Goal: Find specific page/section: Find specific page/section

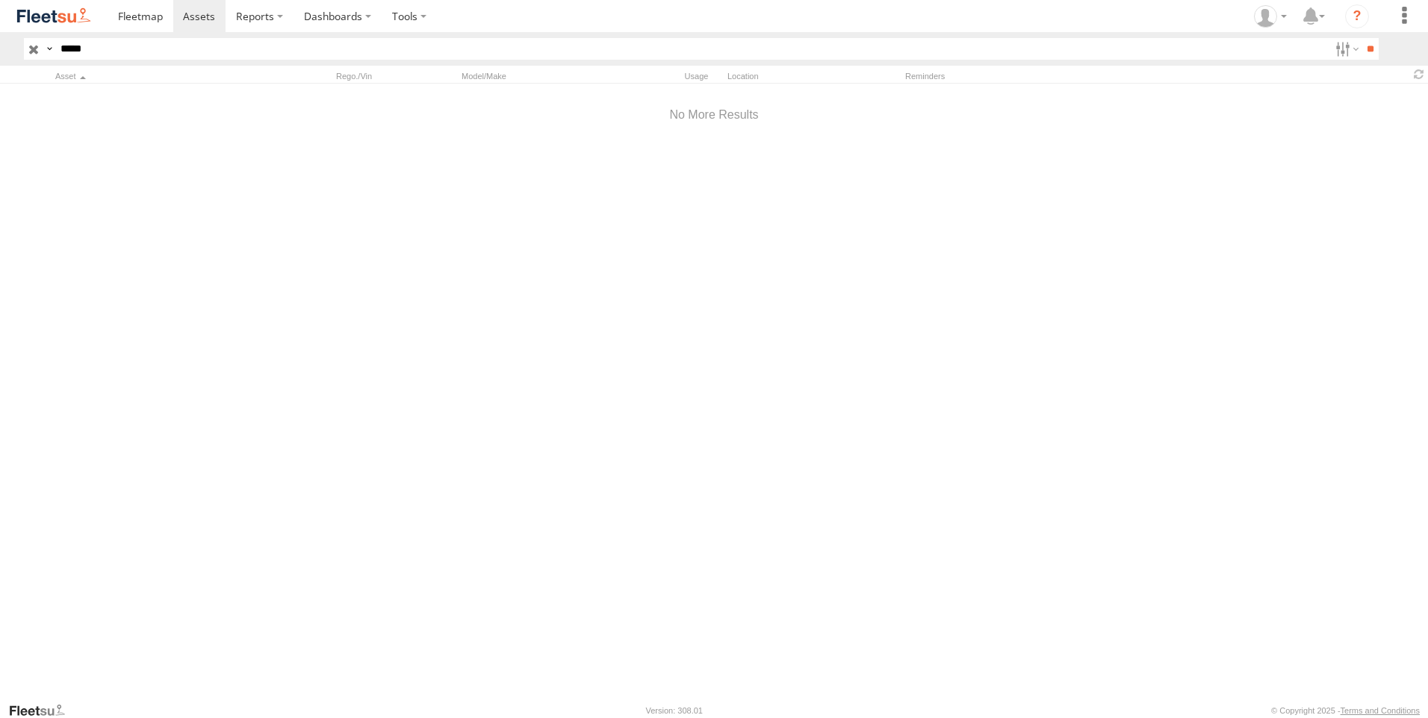
type input "*****"
click at [1361, 38] on input "**" at bounding box center [1369, 49] width 17 height 22
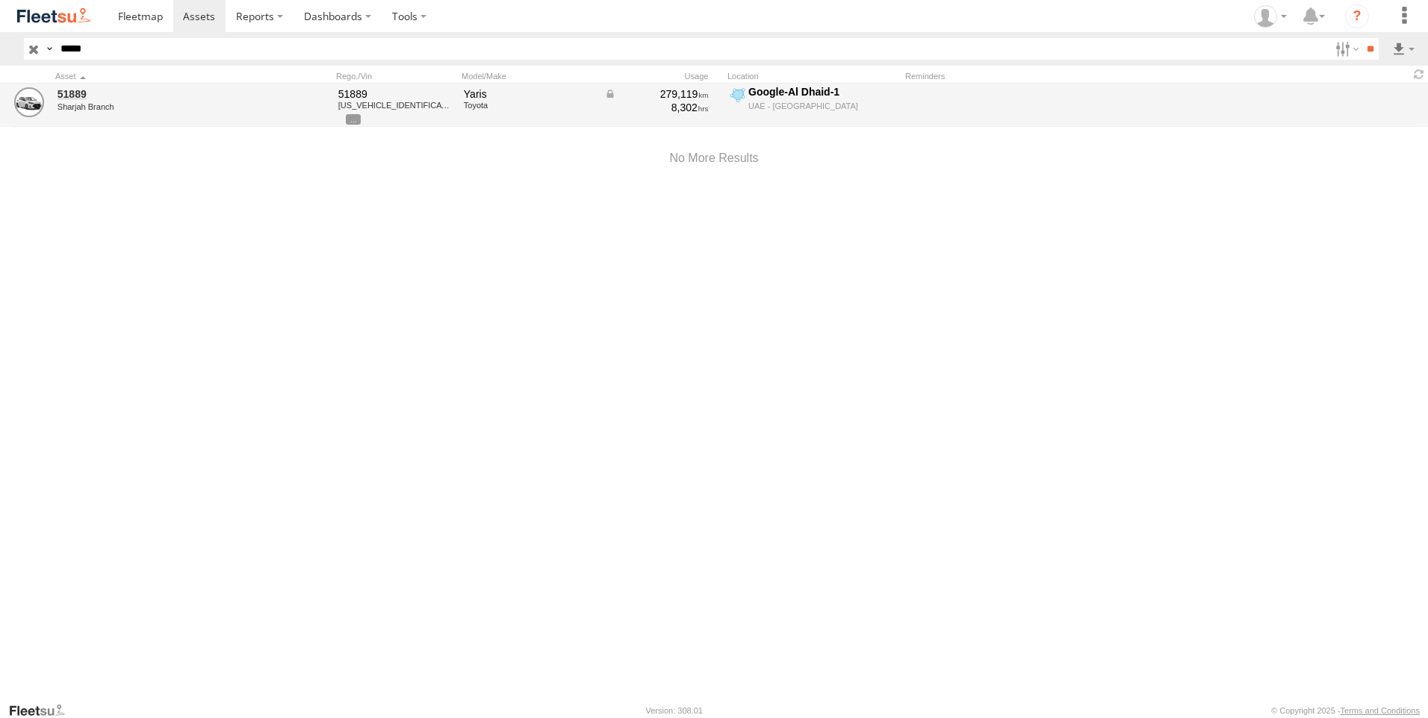
click at [116, 102] on div "51889 Sharjah Branch" at bounding box center [159, 105] width 209 height 40
click at [113, 98] on link "51889" at bounding box center [160, 93] width 205 height 13
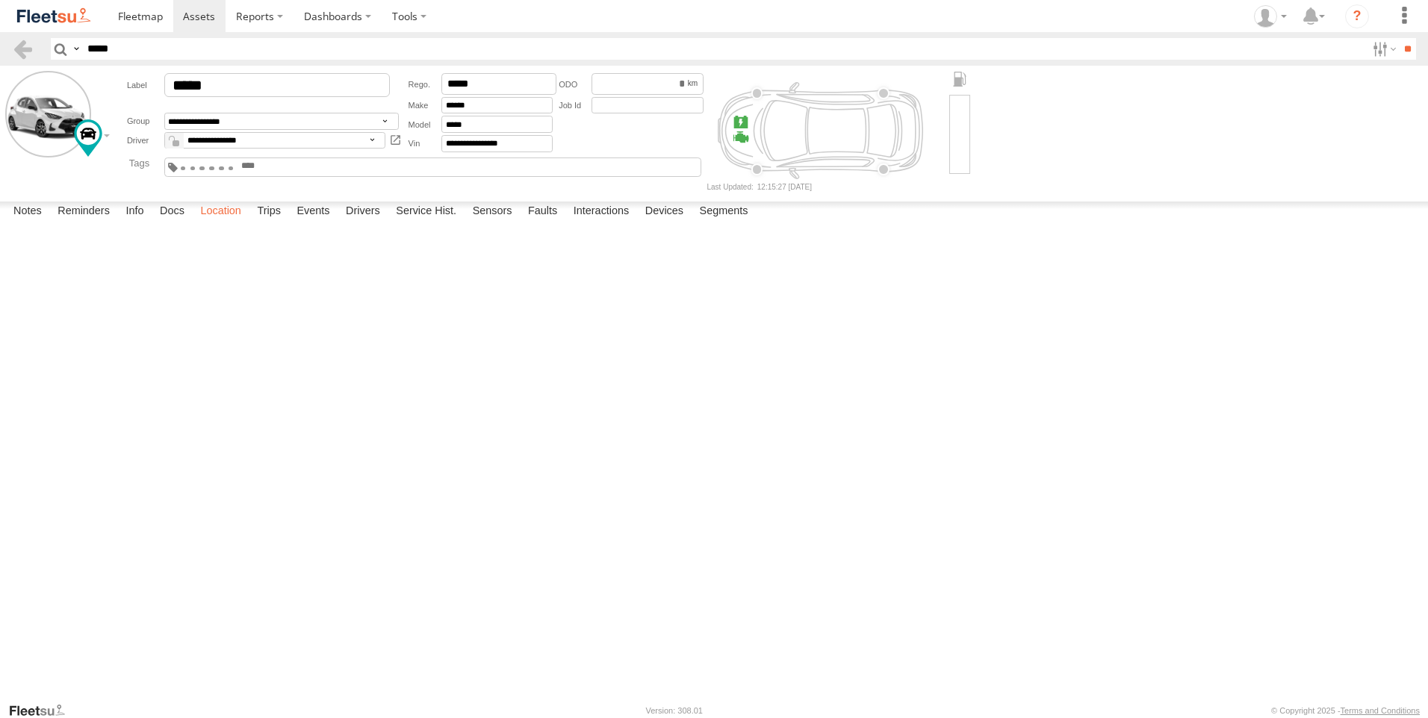
drag, startPoint x: 229, startPoint y: 687, endPoint x: 243, endPoint y: 677, distance: 17.6
click at [229, 223] on label "Location" at bounding box center [221, 212] width 56 height 21
click at [0, 0] on label at bounding box center [0, 0] width 0 height 0
click at [0, 0] on span "Overlays" at bounding box center [0, 0] width 0 height 0
click at [0, 0] on label "Fences" at bounding box center [0, 0] width 0 height 0
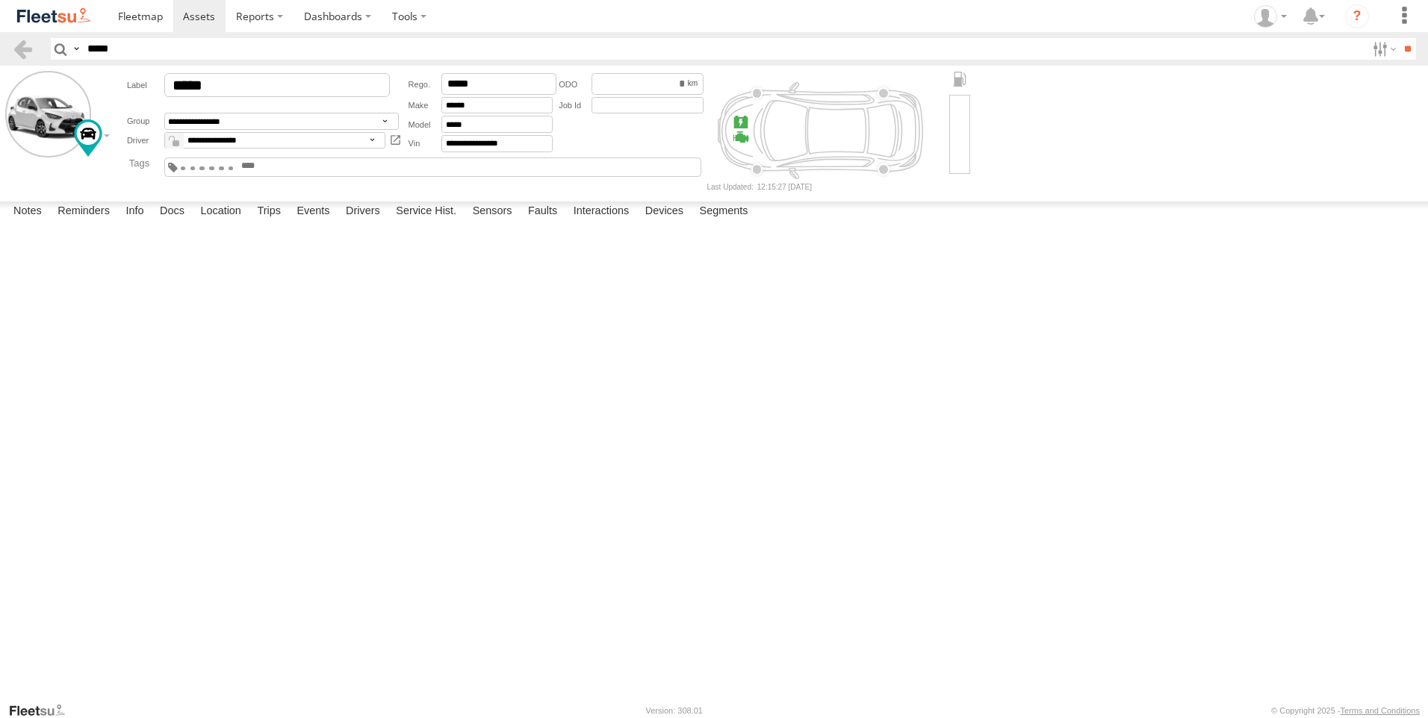
click at [0, 0] on span "Fences" at bounding box center [0, 0] width 0 height 0
click at [0, 0] on label at bounding box center [0, 0] width 0 height 0
click at [0, 0] on span "Basemaps" at bounding box center [0, 0] width 0 height 0
click at [0, 0] on span "Satellite + Roadmap" at bounding box center [0, 0] width 0 height 0
click at [0, 0] on label at bounding box center [0, 0] width 0 height 0
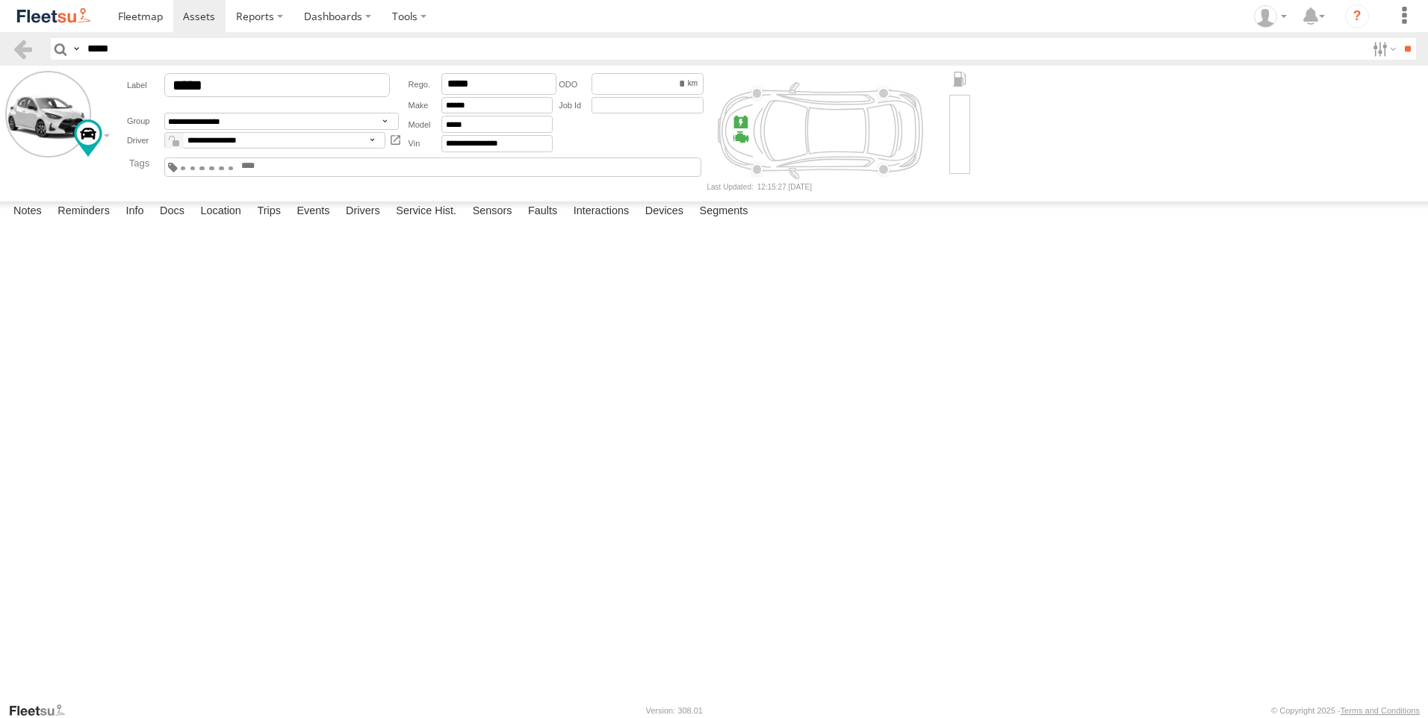
drag, startPoint x: 658, startPoint y: 491, endPoint x: 671, endPoint y: 326, distance: 165.6
click at [0, 0] on div "51889" at bounding box center [0, 0] width 0 height 0
drag, startPoint x: 971, startPoint y: 488, endPoint x: 390, endPoint y: 567, distance: 586.4
click at [0, 0] on div "51889" at bounding box center [0, 0] width 0 height 0
drag, startPoint x: 369, startPoint y: 559, endPoint x: 972, endPoint y: 478, distance: 608.2
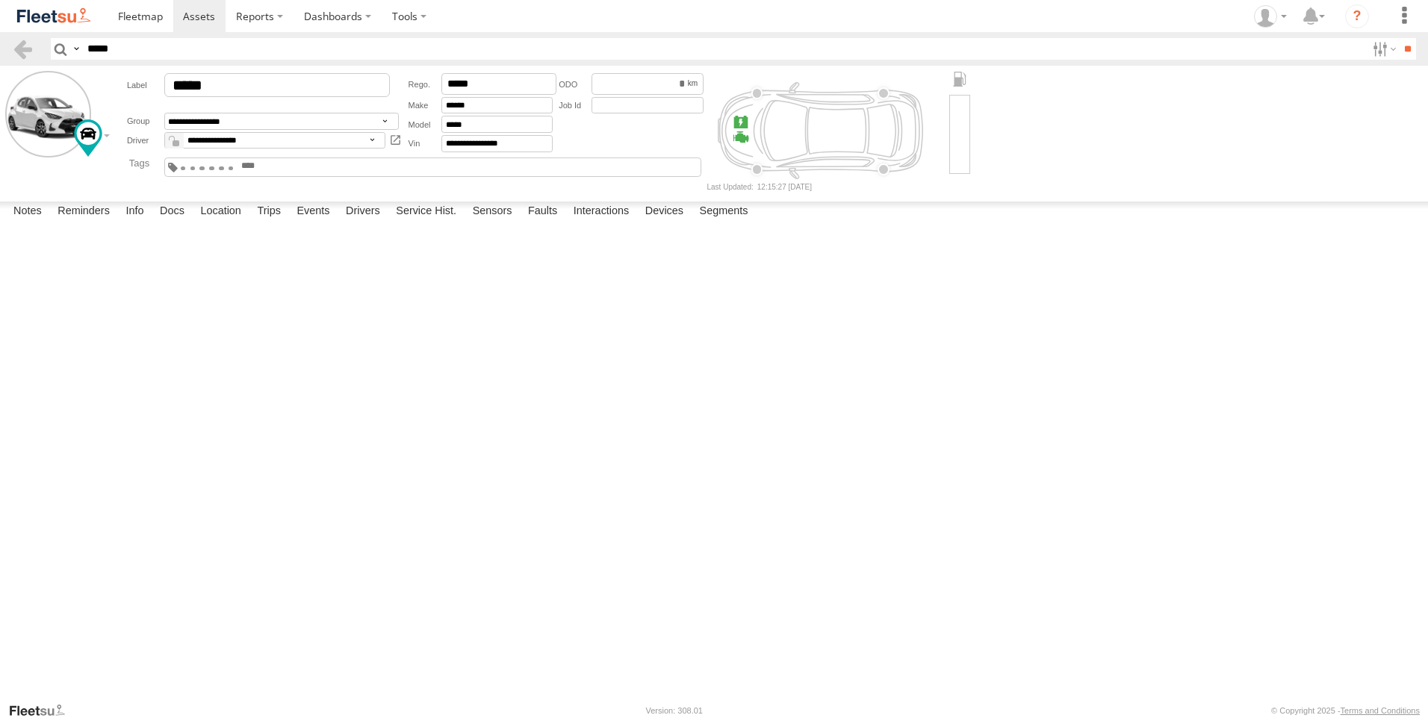
click at [0, 0] on div "51889" at bounding box center [0, 0] width 0 height 0
drag, startPoint x: 728, startPoint y: 417, endPoint x: 665, endPoint y: 487, distance: 94.1
click at [0, 0] on div "51889" at bounding box center [0, 0] width 0 height 0
drag, startPoint x: 711, startPoint y: 435, endPoint x: 642, endPoint y: 463, distance: 74.8
click at [0, 0] on div "51889" at bounding box center [0, 0] width 0 height 0
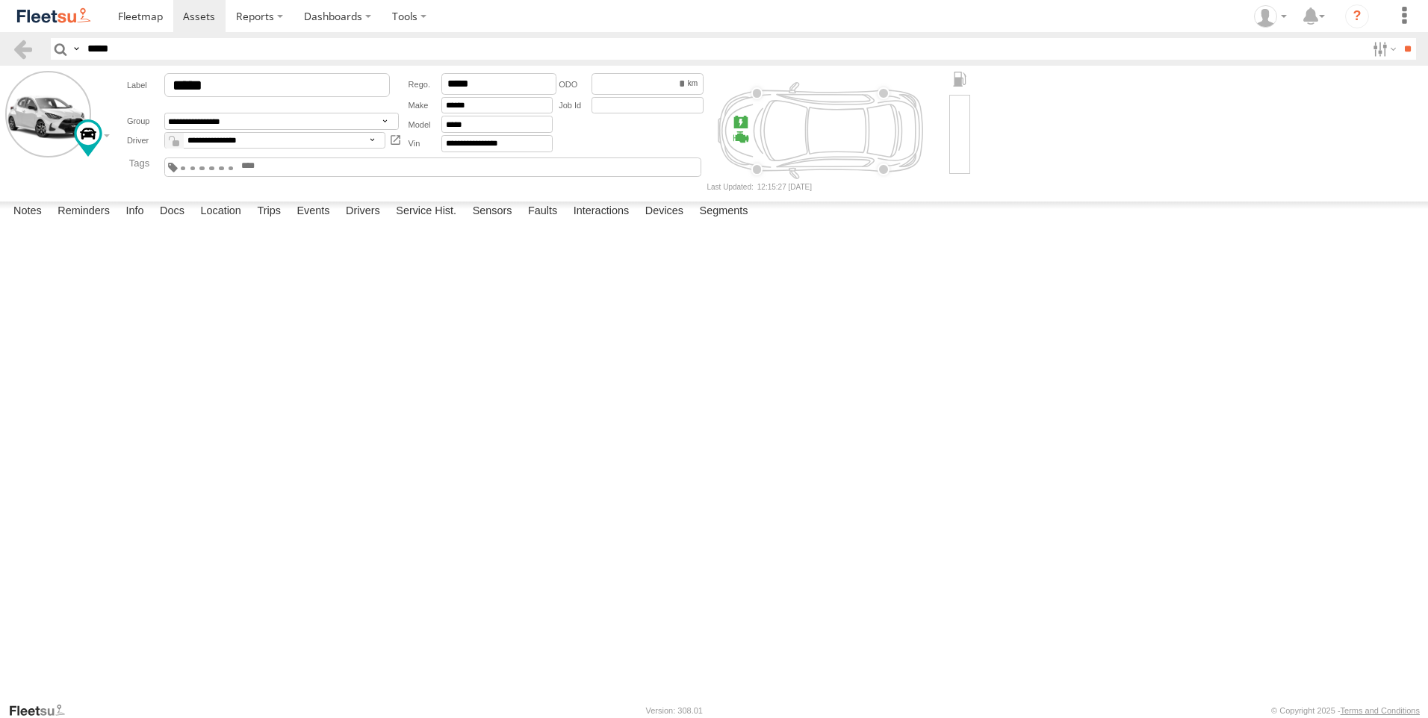
drag, startPoint x: 22, startPoint y: 642, endPoint x: 580, endPoint y: 494, distance: 577.2
click at [0, 0] on div "51889 To activate drag with keyboard, press Alt + Enter. Once in keyboard drag …" at bounding box center [0, 0] width 0 height 0
drag, startPoint x: 28, startPoint y: 636, endPoint x: 577, endPoint y: 497, distance: 567.1
click at [0, 0] on div "51889 To activate drag with keyboard, press Alt + Enter. Once in keyboard drag …" at bounding box center [0, 0] width 0 height 0
drag, startPoint x: 471, startPoint y: 544, endPoint x: 816, endPoint y: 538, distance: 344.3
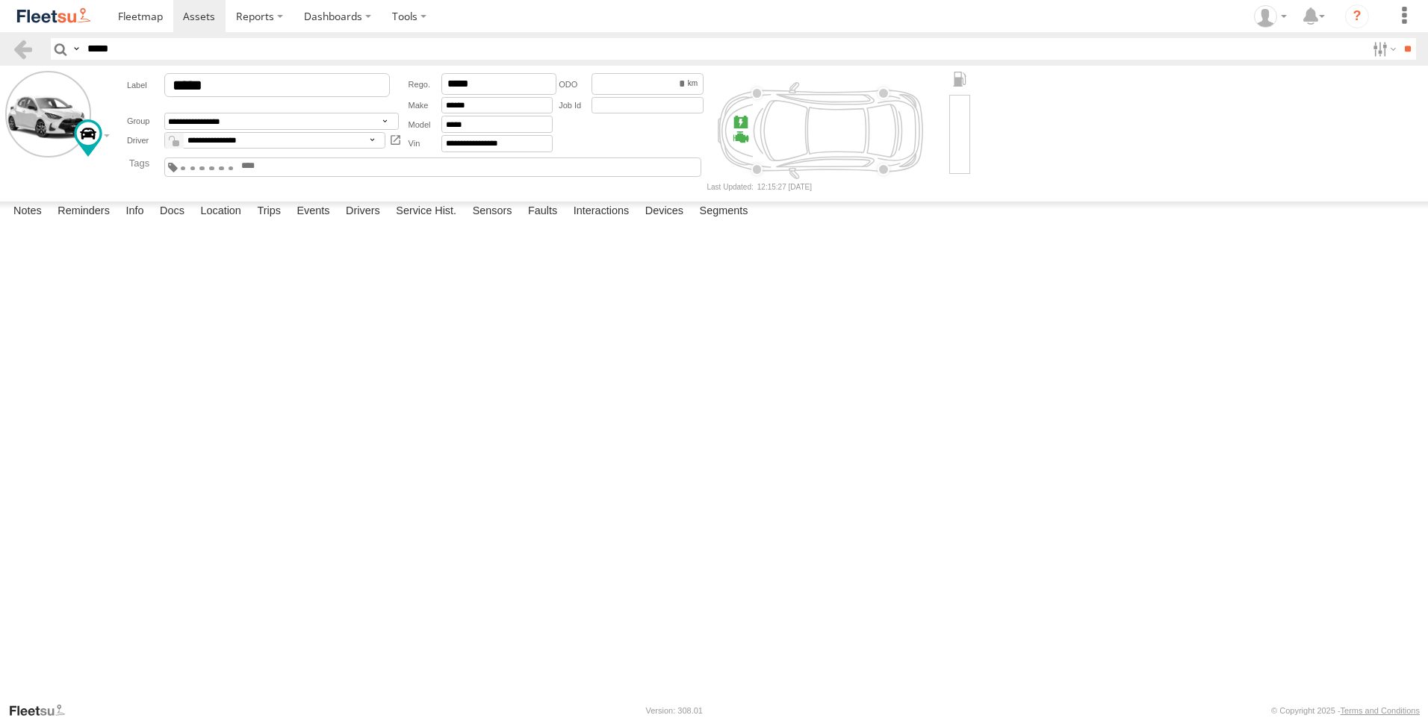
click at [0, 0] on div "51889" at bounding box center [0, 0] width 0 height 0
drag, startPoint x: 499, startPoint y: 550, endPoint x: 467, endPoint y: 550, distance: 32.1
click at [0, 0] on div "51889" at bounding box center [0, 0] width 0 height 0
drag, startPoint x: 878, startPoint y: 524, endPoint x: 597, endPoint y: 520, distance: 281.6
click at [0, 0] on div "Map" at bounding box center [0, 0] width 0 height 0
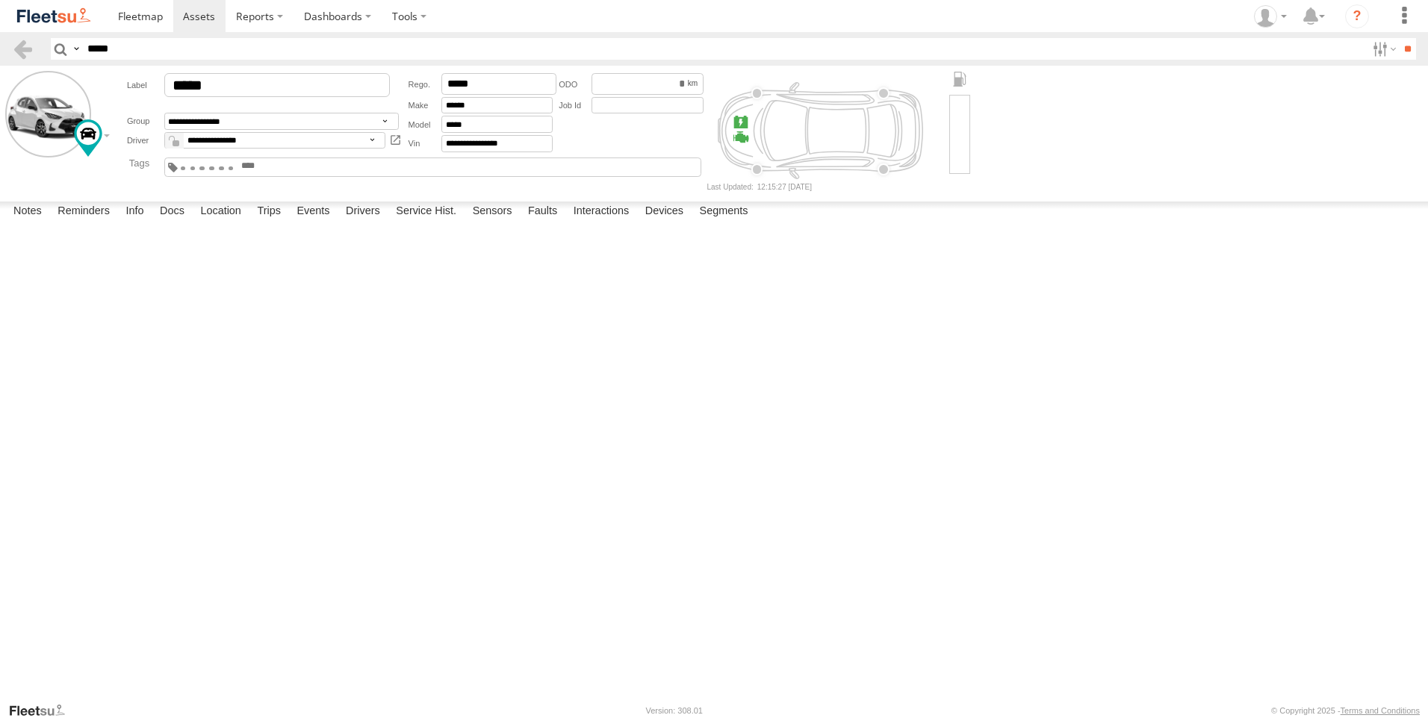
click at [0, 0] on div at bounding box center [0, 0] width 0 height 0
click at [0, 0] on button "Exit the Street View" at bounding box center [0, 0] width 0 height 0
click at [1368, 137] on form "**********" at bounding box center [713, 130] width 1417 height 119
drag, startPoint x: 572, startPoint y: 303, endPoint x: 586, endPoint y: 491, distance: 187.9
click at [0, 0] on div "51889 Loading..." at bounding box center [0, 0] width 0 height 0
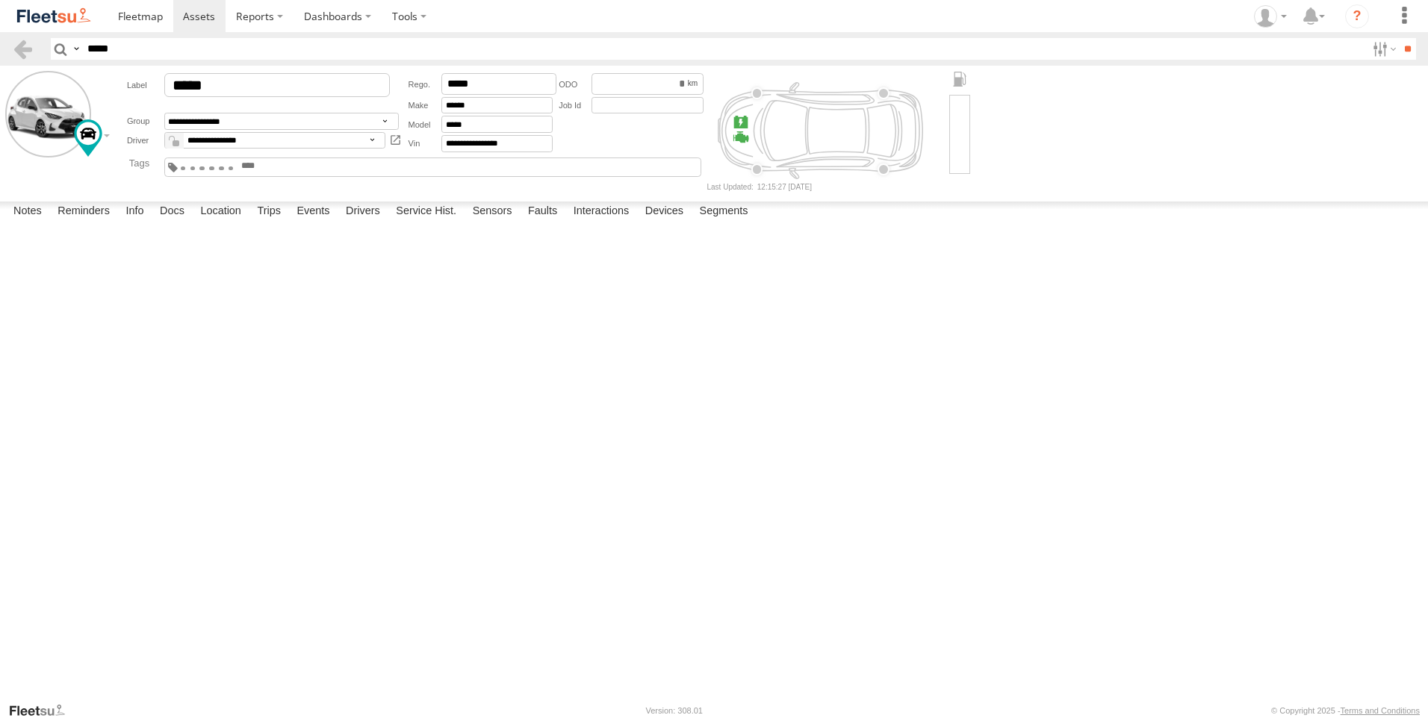
drag, startPoint x: 497, startPoint y: 353, endPoint x: 535, endPoint y: 479, distance: 131.1
click at [0, 0] on div "51889 Loading..." at bounding box center [0, 0] width 0 height 0
drag, startPoint x: 530, startPoint y: 340, endPoint x: 557, endPoint y: 443, distance: 106.5
click at [0, 0] on div "51889 Loading..." at bounding box center [0, 0] width 0 height 0
click at [0, 0] on label at bounding box center [0, 0] width 0 height 0
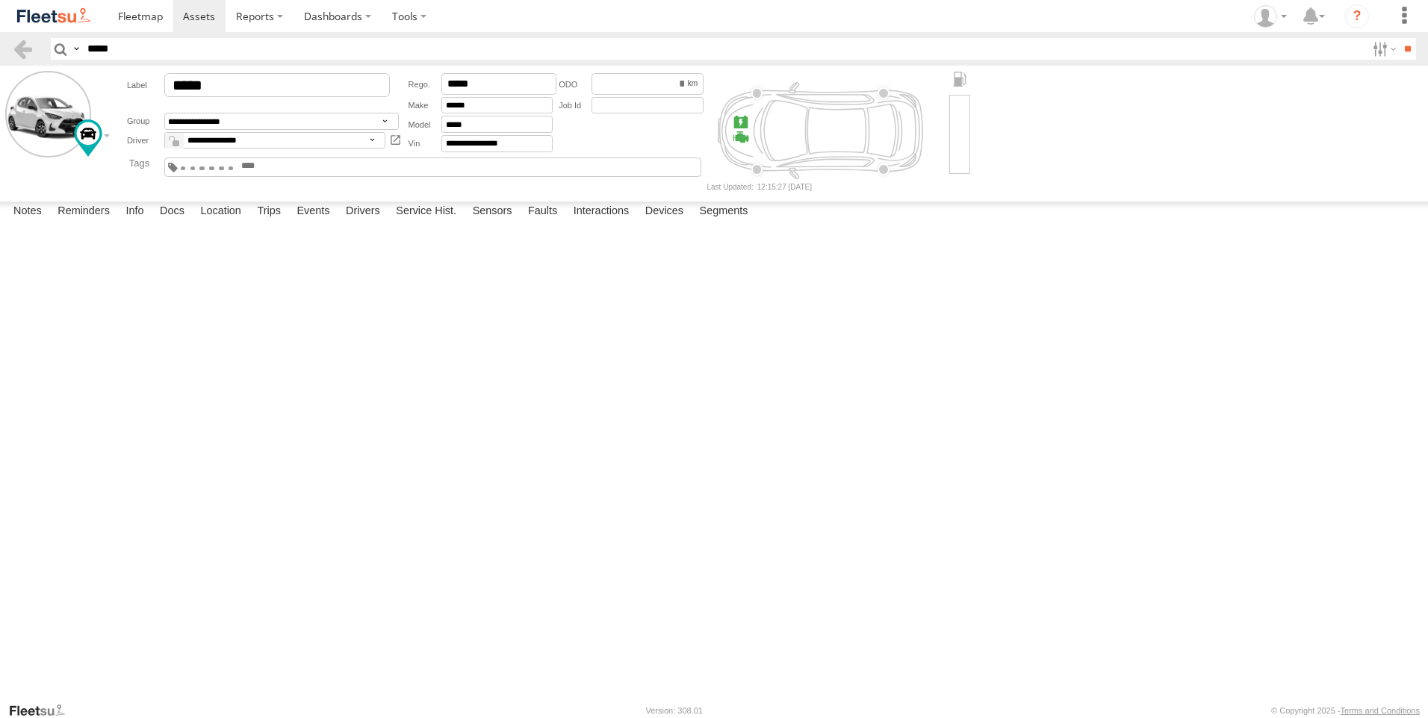
drag, startPoint x: 694, startPoint y: 292, endPoint x: 724, endPoint y: 452, distance: 162.6
click at [0, 0] on div "51889 Loading..." at bounding box center [0, 0] width 0 height 0
drag, startPoint x: 736, startPoint y: 589, endPoint x: 710, endPoint y: 444, distance: 147.2
click at [0, 0] on div "51889 Loading..." at bounding box center [0, 0] width 0 height 0
drag, startPoint x: 831, startPoint y: 332, endPoint x: 830, endPoint y: 516, distance: 184.5
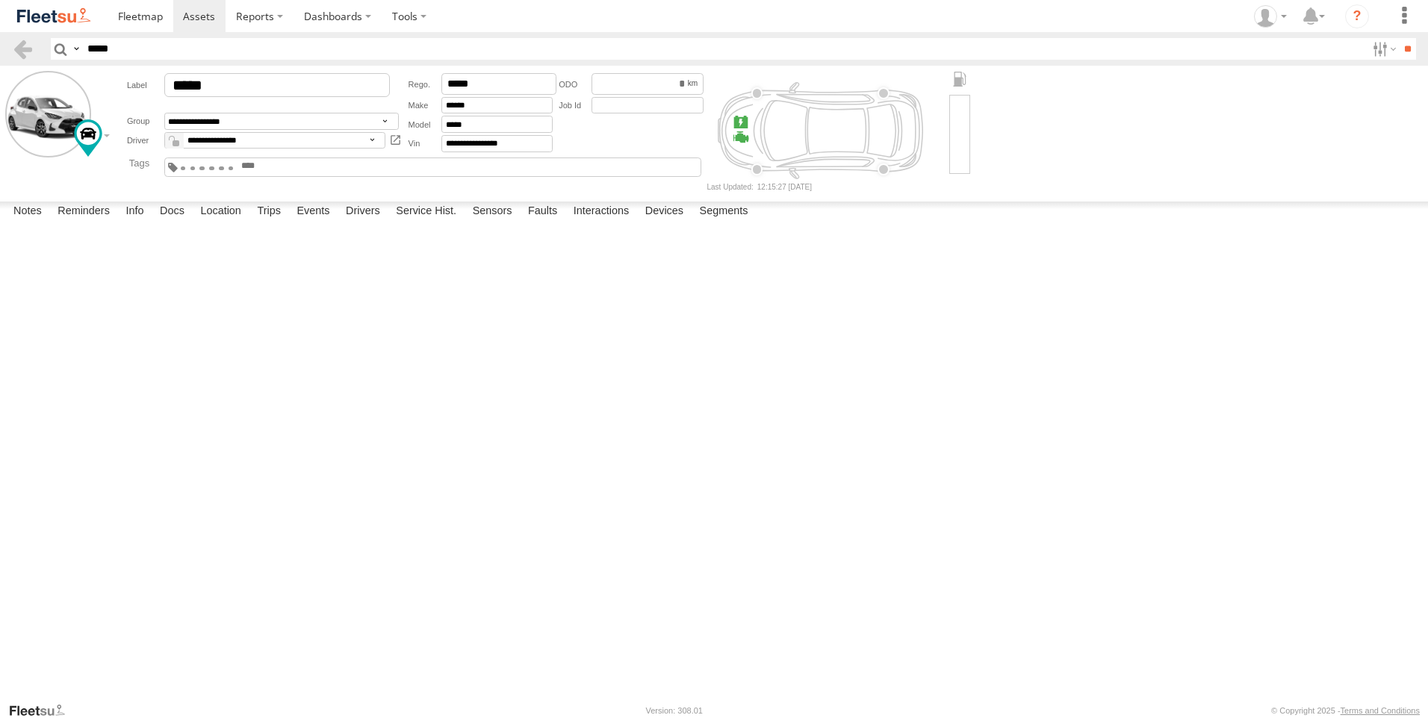
click at [0, 0] on div "51889 Loading..." at bounding box center [0, 0] width 0 height 0
drag, startPoint x: 1276, startPoint y: 114, endPoint x: 1128, endPoint y: 95, distance: 149.1
click at [1276, 114] on form "**********" at bounding box center [713, 130] width 1417 height 119
click at [117, 51] on input "*****" at bounding box center [723, 49] width 1285 height 22
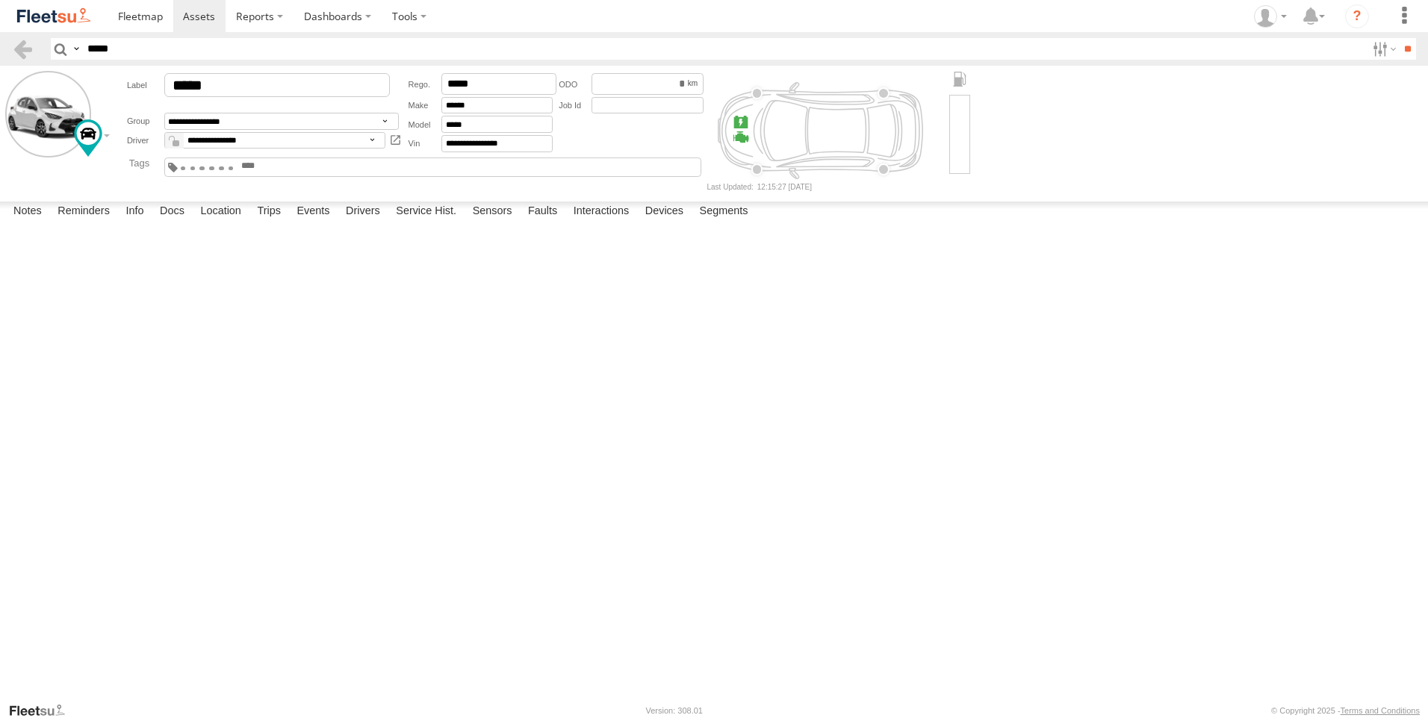
type input "*****"
click at [1399, 38] on input "**" at bounding box center [1407, 49] width 17 height 22
drag, startPoint x: 744, startPoint y: 342, endPoint x: 735, endPoint y: 315, distance: 28.3
click at [0, 0] on div "75886-U" at bounding box center [0, 0] width 0 height 0
drag, startPoint x: 878, startPoint y: 329, endPoint x: 771, endPoint y: 488, distance: 192.0
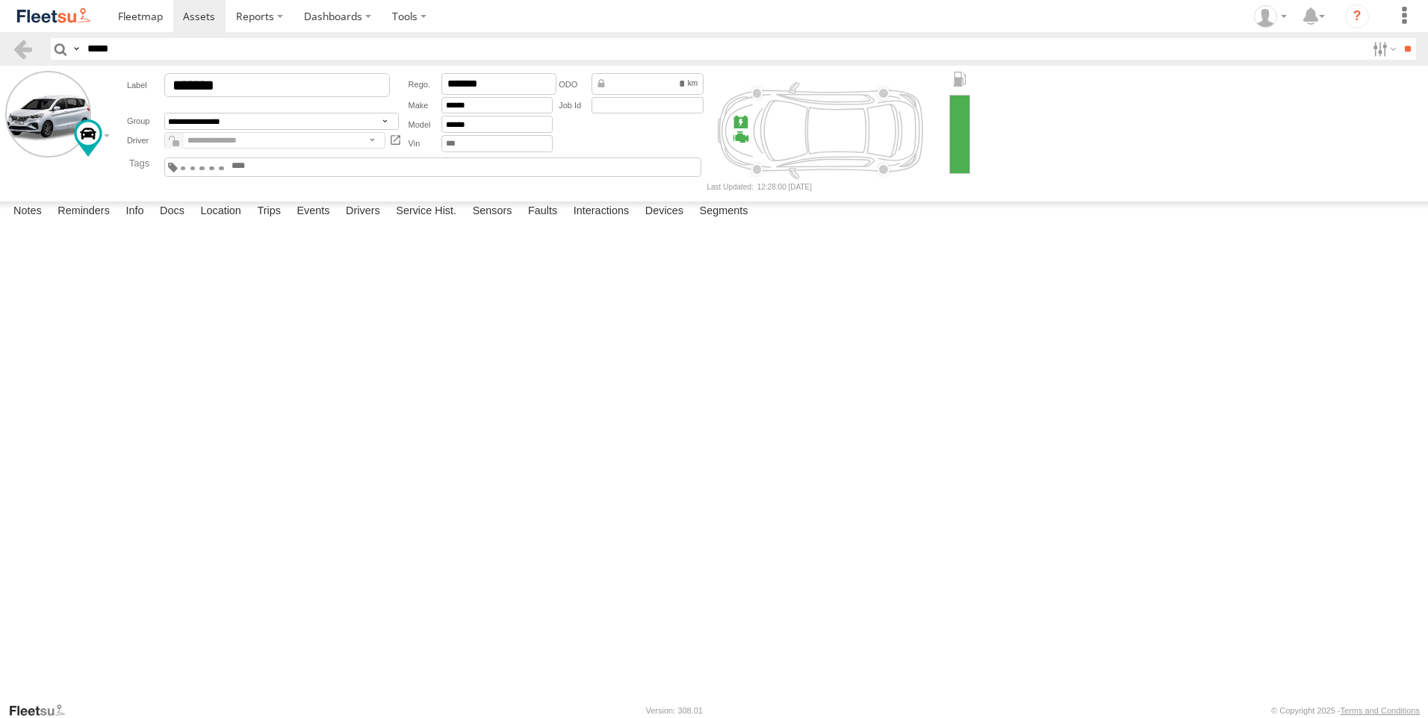
click at [0, 0] on div "75886-U" at bounding box center [0, 0] width 0 height 0
drag, startPoint x: 598, startPoint y: 561, endPoint x: 612, endPoint y: 425, distance: 136.7
click at [0, 0] on div "75886-U" at bounding box center [0, 0] width 0 height 0
drag, startPoint x: 615, startPoint y: 424, endPoint x: 609, endPoint y: 409, distance: 16.5
click at [0, 0] on div "75886-U" at bounding box center [0, 0] width 0 height 0
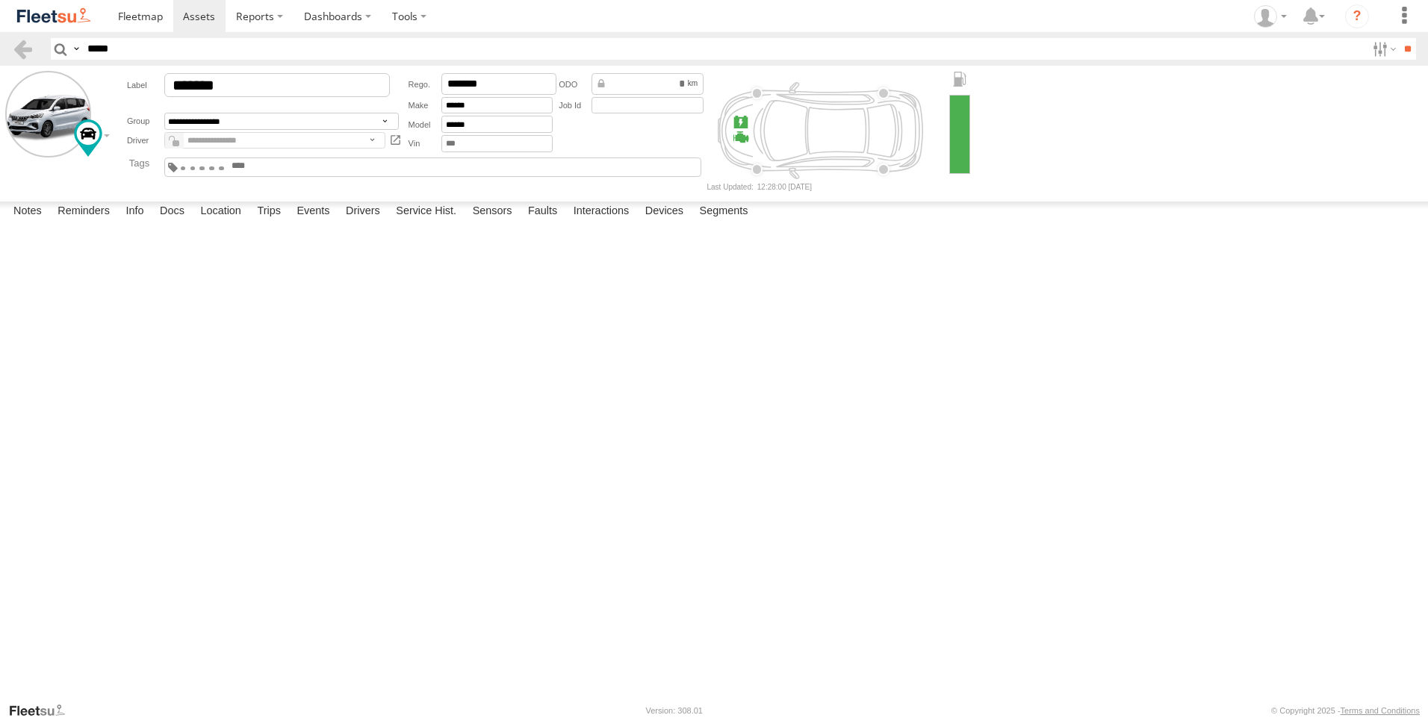
drag, startPoint x: 872, startPoint y: 459, endPoint x: 790, endPoint y: 287, distance: 190.1
click at [0, 0] on div "75886-U" at bounding box center [0, 0] width 0 height 0
drag, startPoint x: 815, startPoint y: 286, endPoint x: 842, endPoint y: 382, distance: 99.3
click at [0, 0] on div "75886-U" at bounding box center [0, 0] width 0 height 0
drag, startPoint x: 835, startPoint y: 334, endPoint x: 849, endPoint y: 469, distance: 135.9
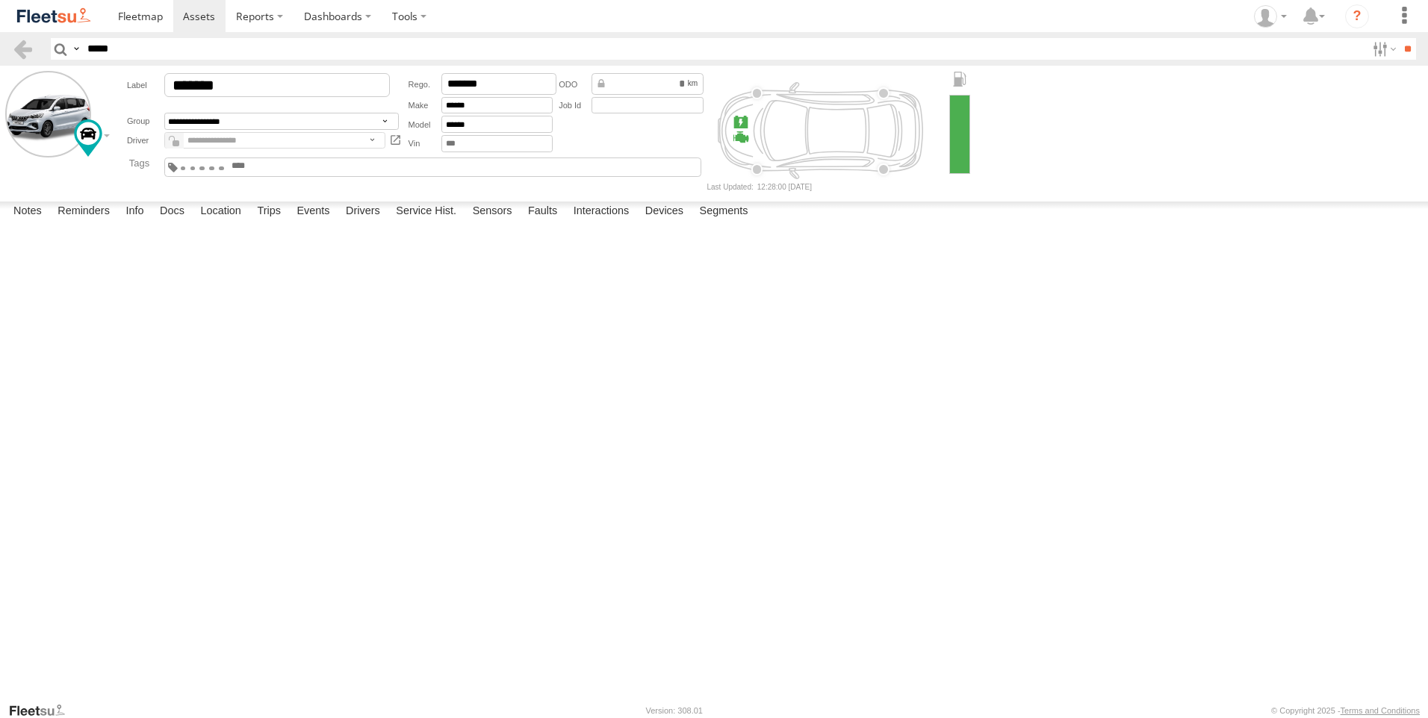
click at [0, 0] on div "75886-U" at bounding box center [0, 0] width 0 height 0
drag, startPoint x: 736, startPoint y: 393, endPoint x: 754, endPoint y: 422, distance: 33.8
click at [0, 0] on div "75886-U" at bounding box center [0, 0] width 0 height 0
drag, startPoint x: 615, startPoint y: 379, endPoint x: 598, endPoint y: 270, distance: 111.0
click at [0, 0] on div "75886-U" at bounding box center [0, 0] width 0 height 0
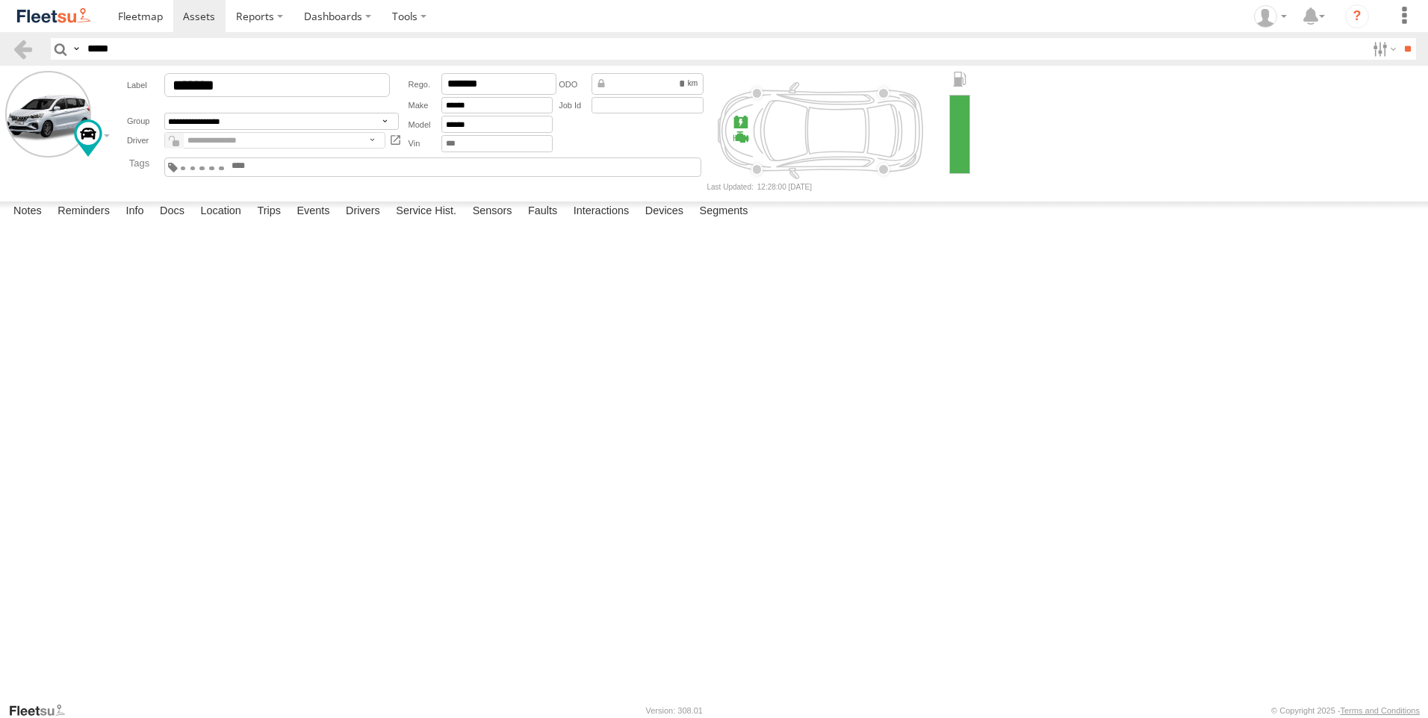
drag, startPoint x: 663, startPoint y: 420, endPoint x: 672, endPoint y: 284, distance: 136.2
click at [0, 0] on div "75886-U" at bounding box center [0, 0] width 0 height 0
drag, startPoint x: 914, startPoint y: 426, endPoint x: 769, endPoint y: 264, distance: 217.4
click at [0, 0] on div "75886-U" at bounding box center [0, 0] width 0 height 0
drag, startPoint x: 715, startPoint y: 324, endPoint x: 886, endPoint y: 344, distance: 172.1
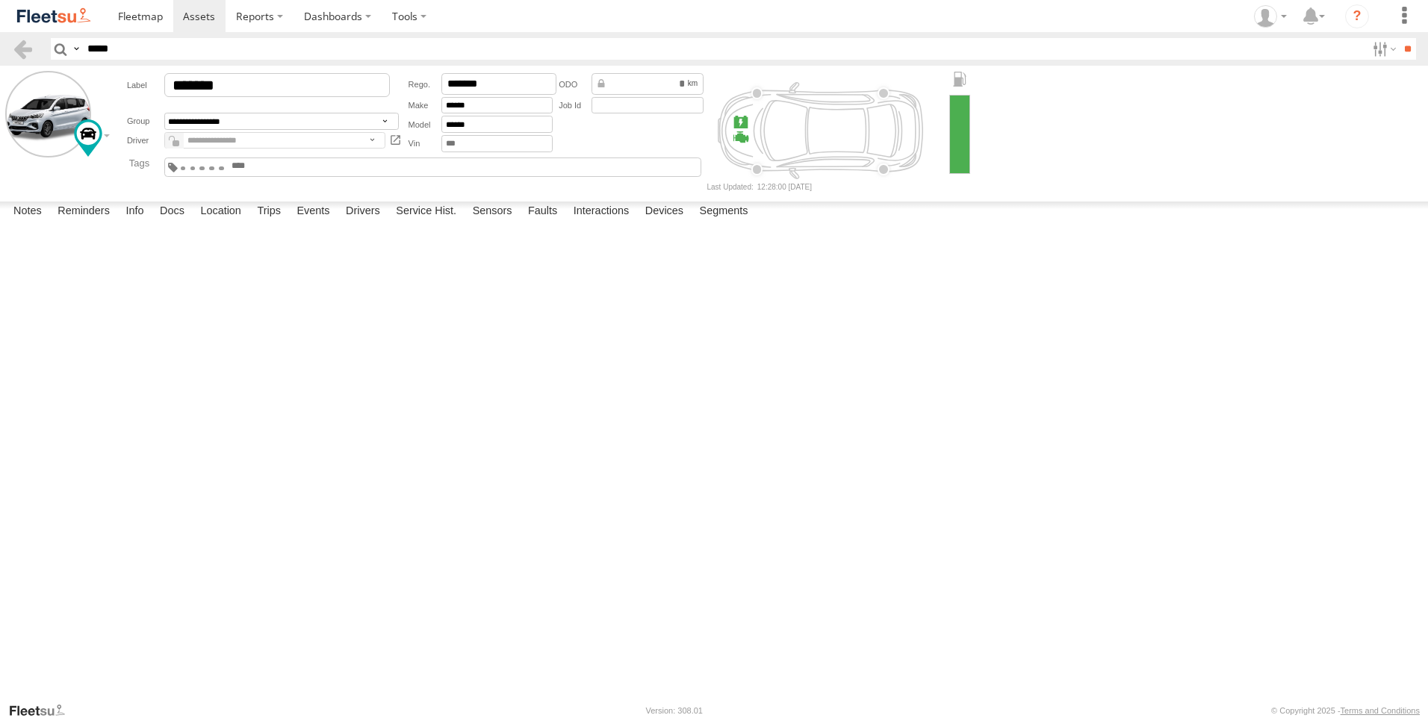
click at [0, 0] on div "75886-U" at bounding box center [0, 0] width 0 height 0
drag, startPoint x: 942, startPoint y: 441, endPoint x: 846, endPoint y: 232, distance: 229.2
click at [0, 0] on div "75886-U" at bounding box center [0, 0] width 0 height 0
drag, startPoint x: 846, startPoint y: 232, endPoint x: 930, endPoint y: 437, distance: 221.1
click at [0, 0] on div "75886-U" at bounding box center [0, 0] width 0 height 0
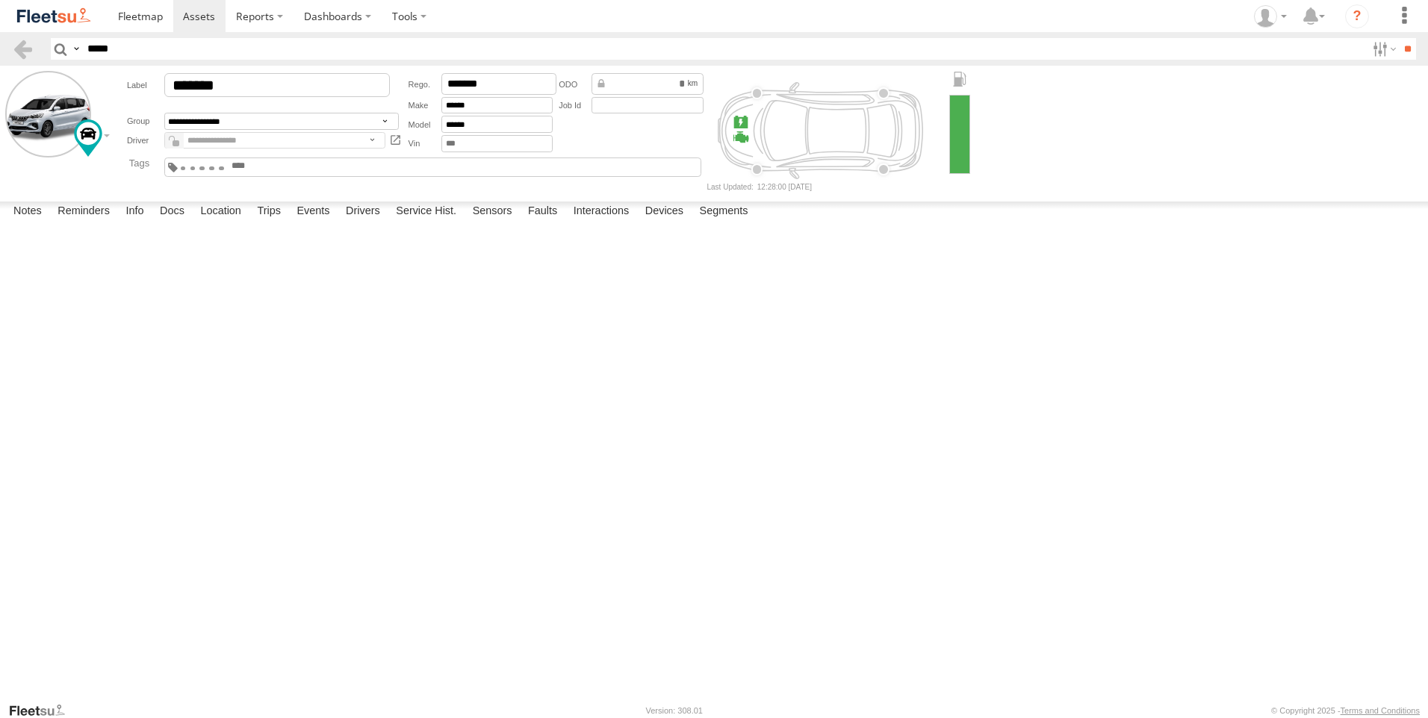
drag, startPoint x: 856, startPoint y: 391, endPoint x: 621, endPoint y: 541, distance: 279.1
click at [0, 0] on div "75886-U" at bounding box center [0, 0] width 0 height 0
drag, startPoint x: 743, startPoint y: 356, endPoint x: 683, endPoint y: 529, distance: 182.8
click at [0, 0] on div "75886-U" at bounding box center [0, 0] width 0 height 0
drag, startPoint x: 639, startPoint y: 569, endPoint x: 798, endPoint y: 379, distance: 248.1
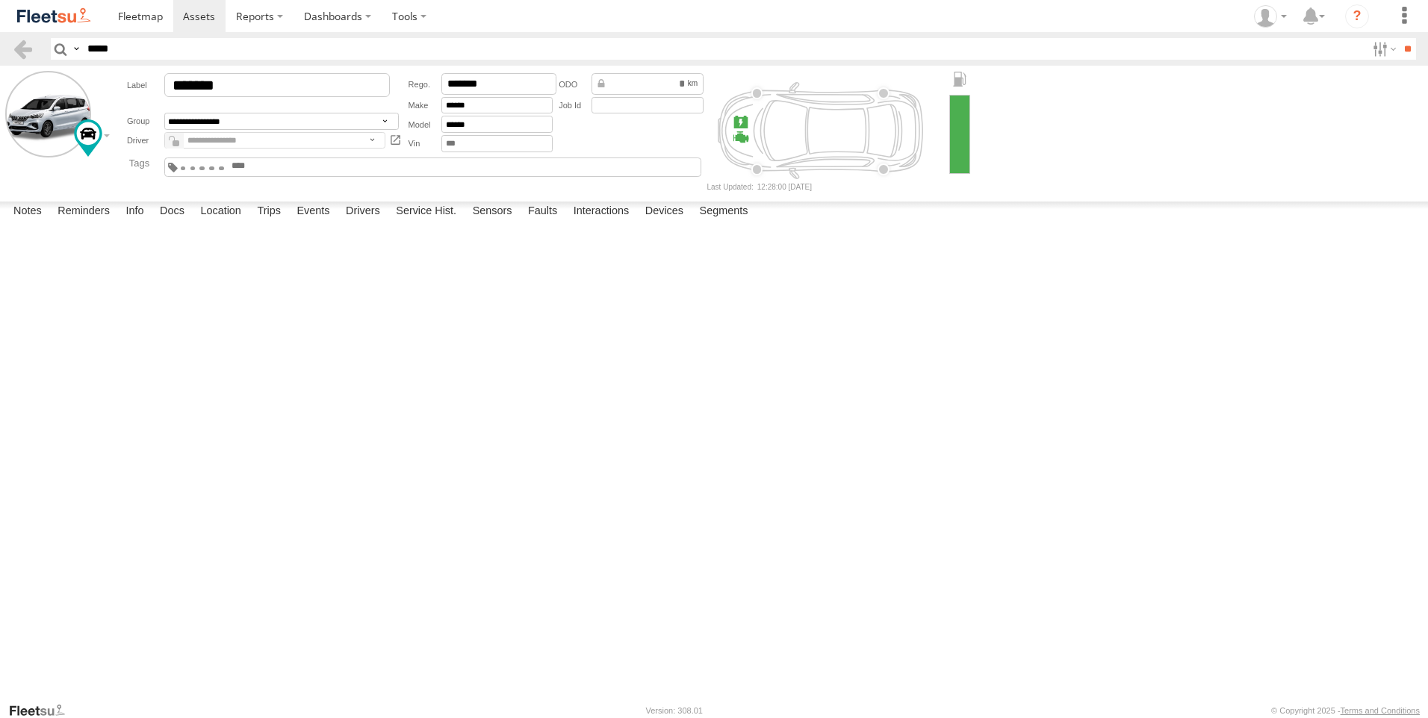
click at [0, 0] on div "75886-U" at bounding box center [0, 0] width 0 height 0
drag, startPoint x: 523, startPoint y: 511, endPoint x: 668, endPoint y: 379, distance: 196.7
click at [0, 0] on div "75886-U" at bounding box center [0, 0] width 0 height 0
drag, startPoint x: 507, startPoint y: 487, endPoint x: 818, endPoint y: 516, distance: 312.0
click at [0, 0] on div "75886-U" at bounding box center [0, 0] width 0 height 0
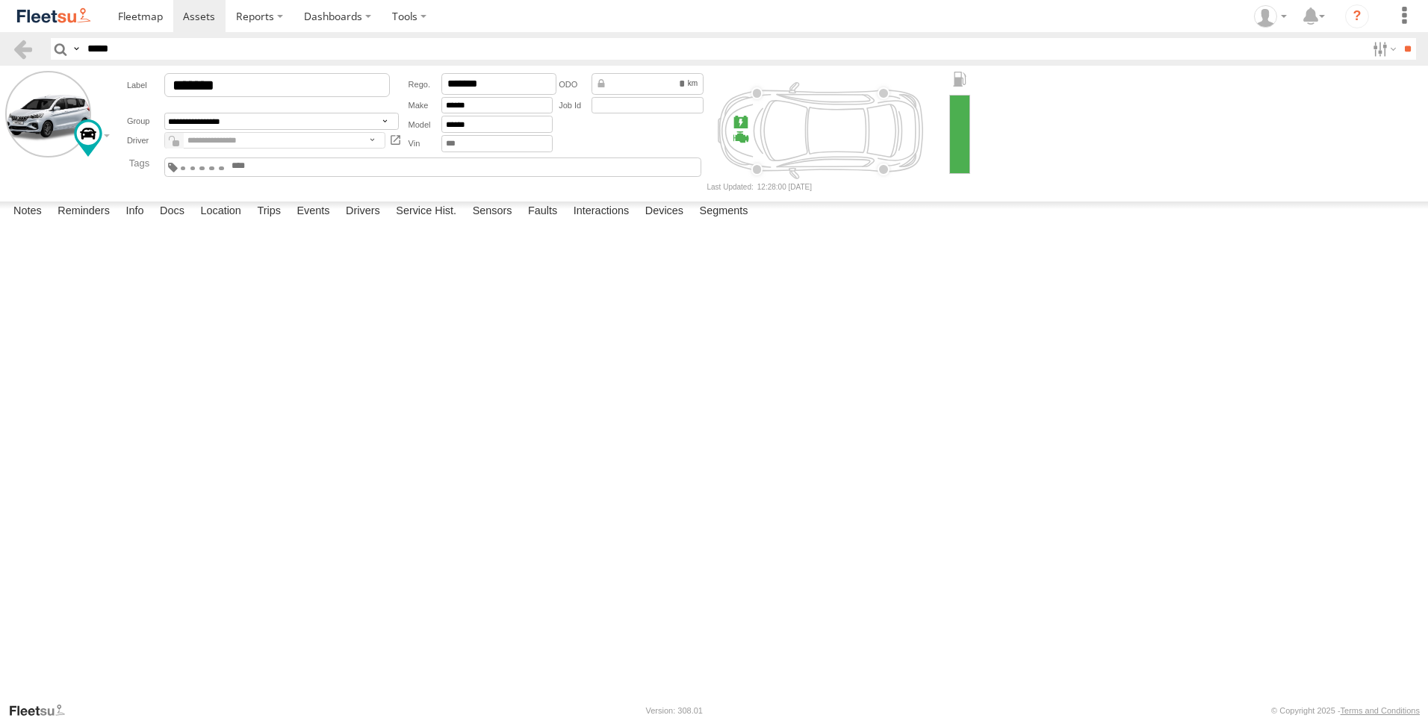
drag, startPoint x: 960, startPoint y: 476, endPoint x: 698, endPoint y: 500, distance: 263.9
click at [0, 0] on div "75886-U" at bounding box center [0, 0] width 0 height 0
